Goal: Check status: Check status

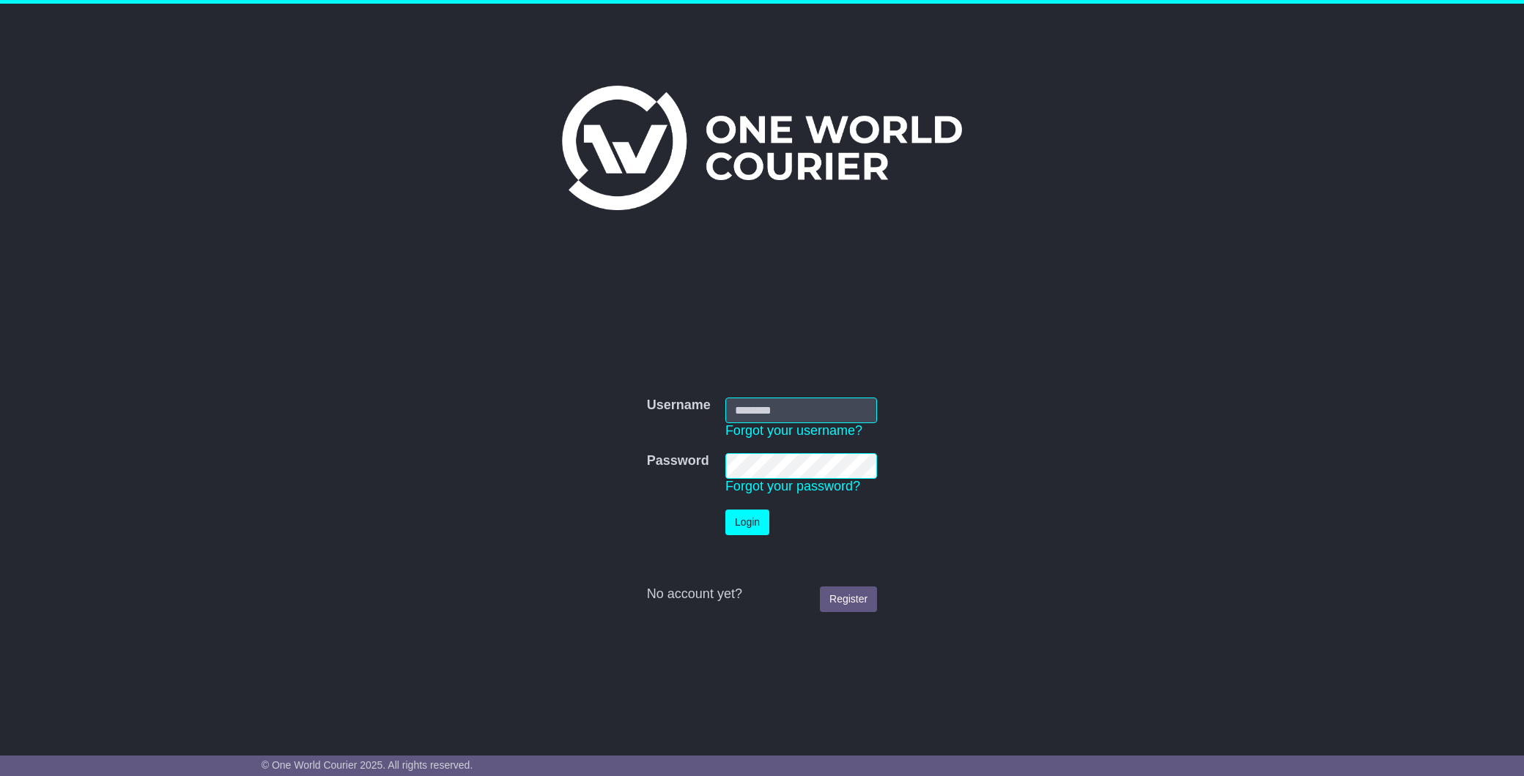
type input "**********"
click at [747, 524] on button "Login" at bounding box center [747, 523] width 44 height 26
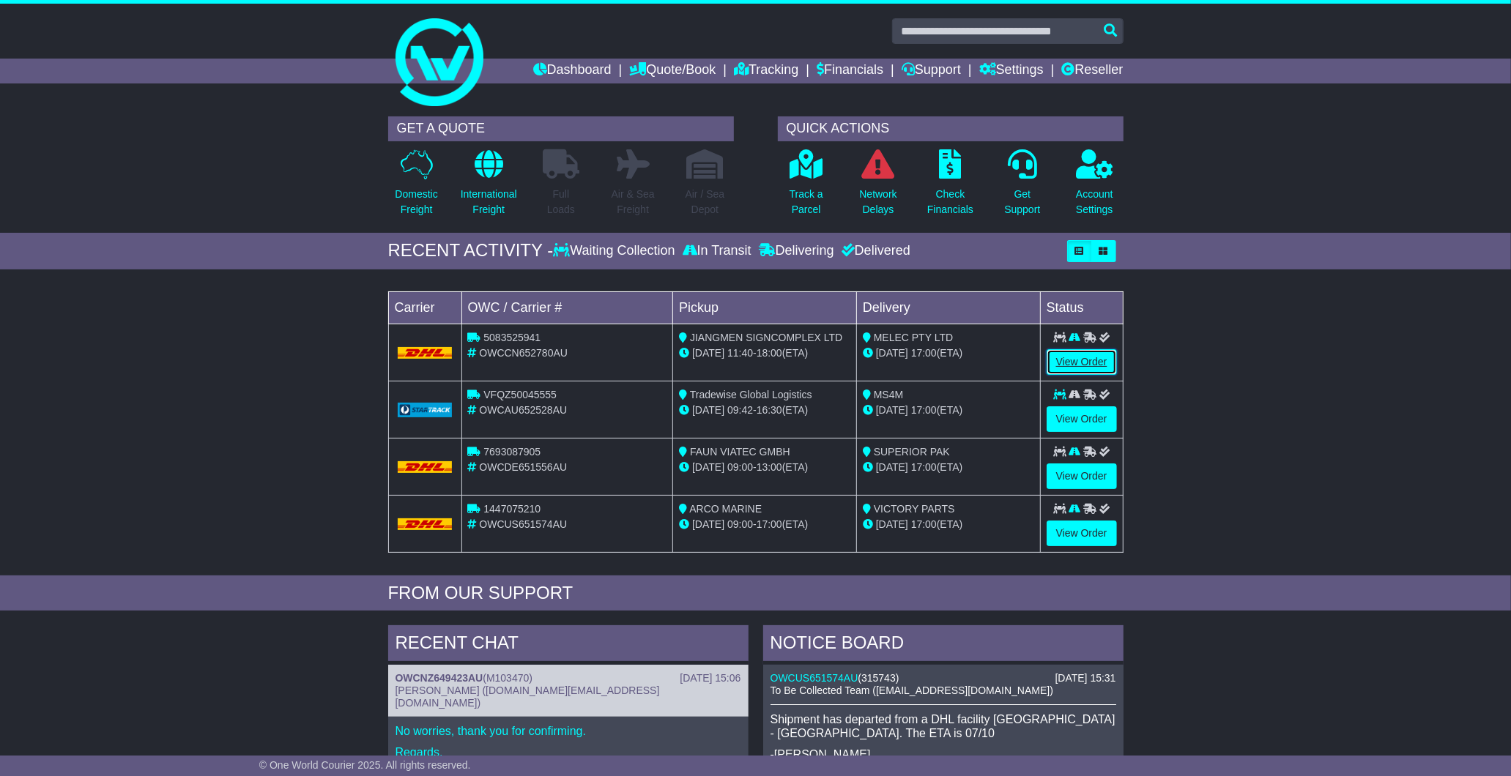
click at [1068, 359] on link "View Order" at bounding box center [1082, 362] width 70 height 26
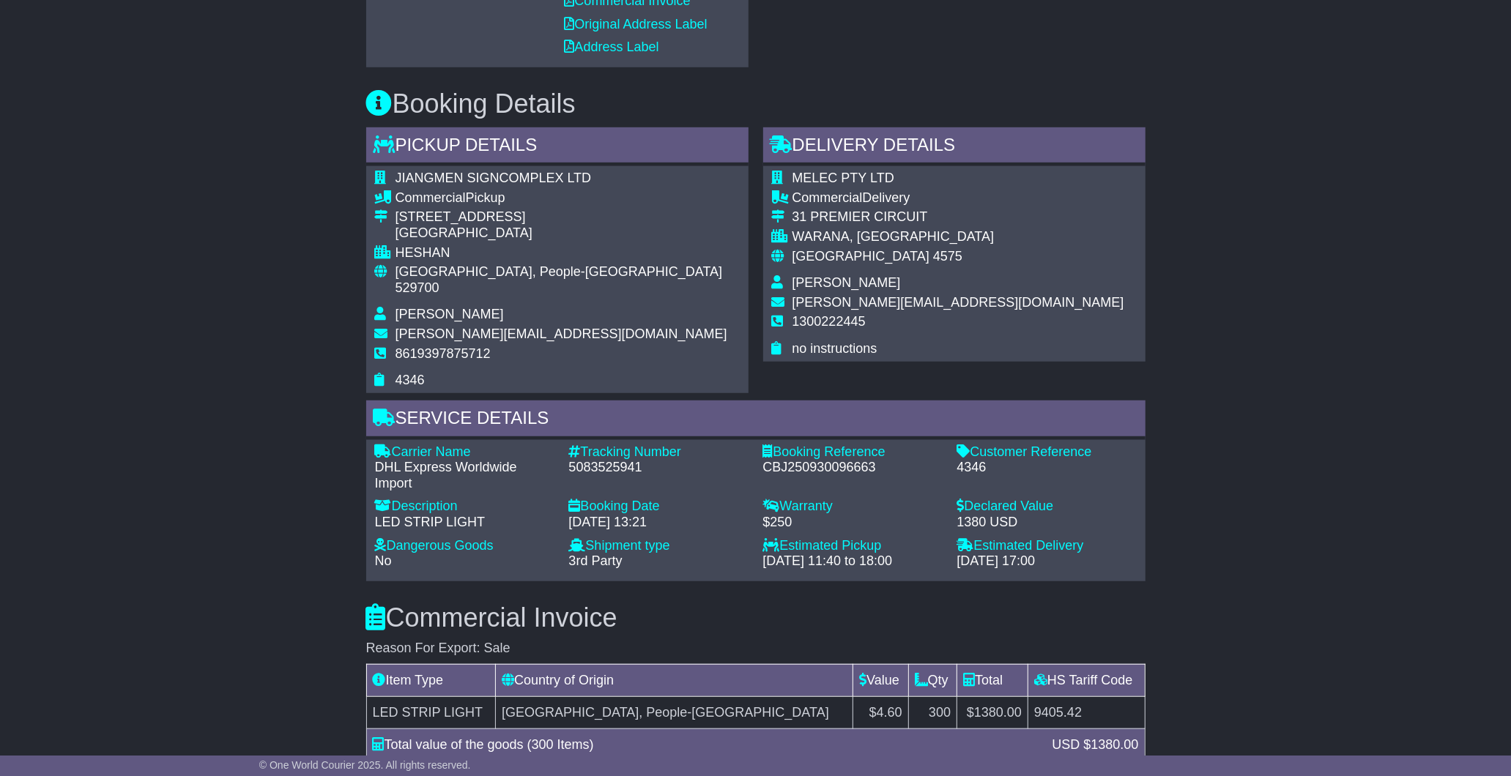
scroll to position [732, 0]
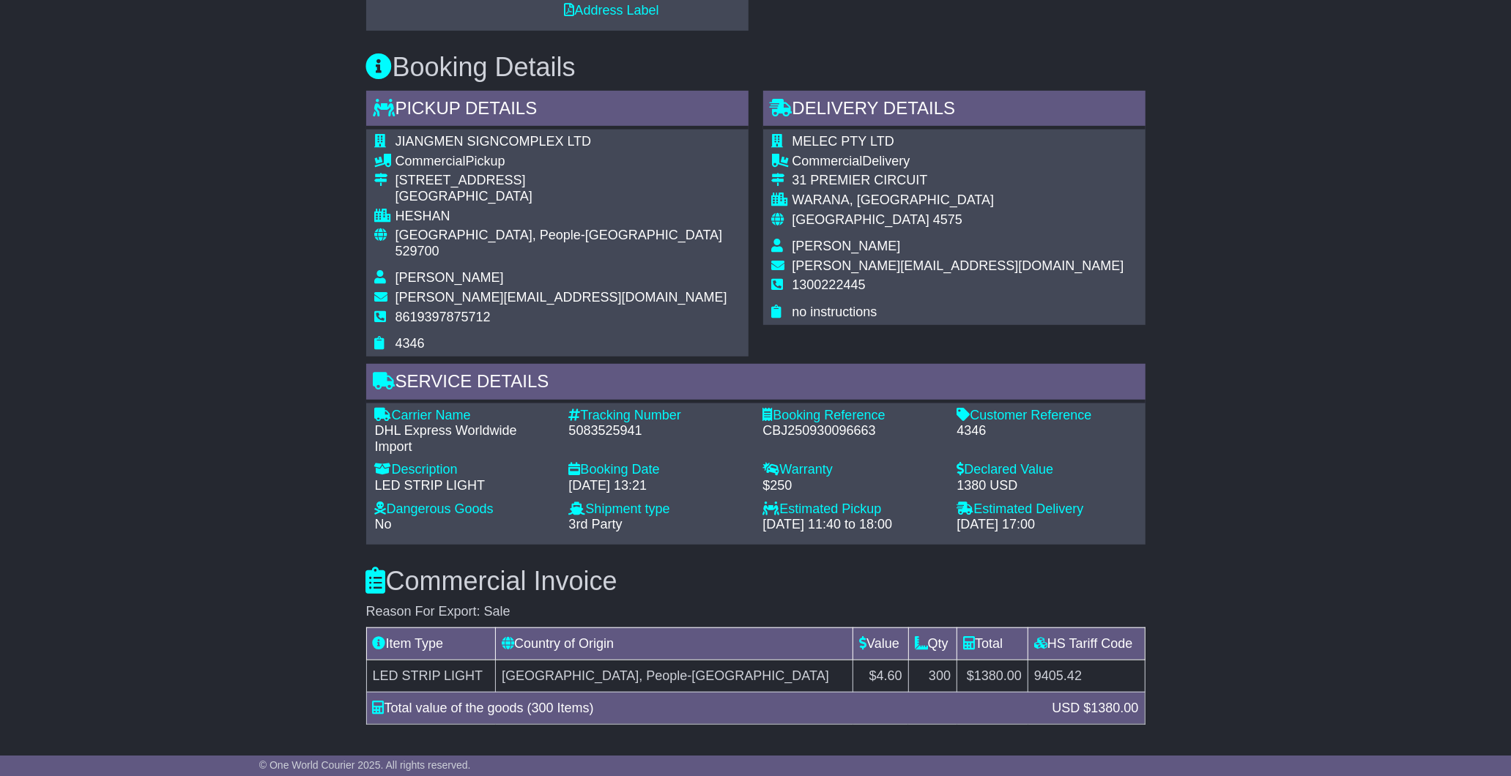
click at [577, 423] on div "5083525941" at bounding box center [658, 431] width 179 height 16
copy div "5083525941"
